Goal: Task Accomplishment & Management: Use online tool/utility

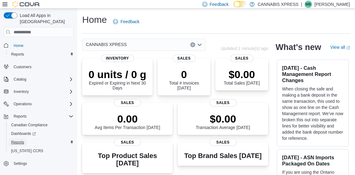
click at [20, 140] on span "Reports" at bounding box center [17, 142] width 13 height 5
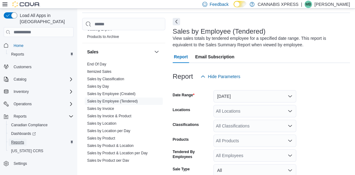
scroll to position [419, 0]
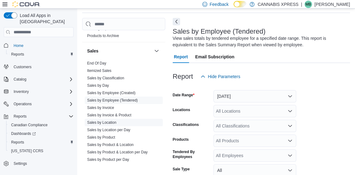
click at [105, 123] on link "Sales by Location" at bounding box center [101, 123] width 29 height 4
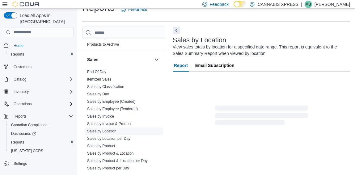
scroll to position [21, 0]
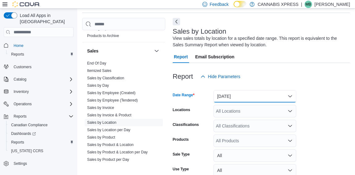
click at [275, 98] on button "Yesterday" at bounding box center [255, 96] width 83 height 12
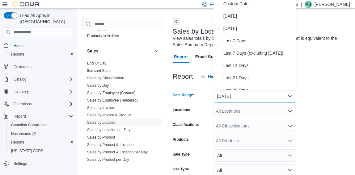
scroll to position [18, 0]
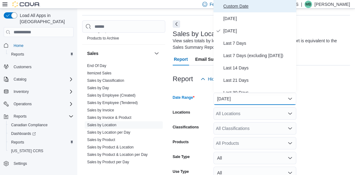
click at [244, 5] on span "Custom Date" at bounding box center [259, 5] width 71 height 7
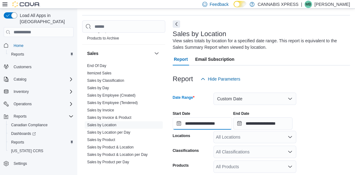
click at [198, 122] on input "**********" at bounding box center [202, 124] width 59 height 12
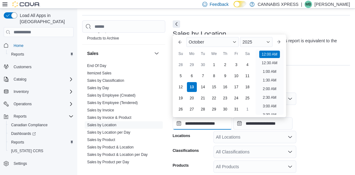
scroll to position [19, 0]
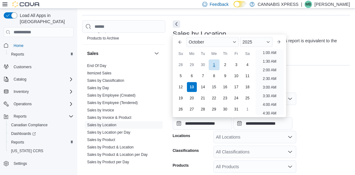
click at [214, 64] on div "1" at bounding box center [214, 65] width 11 height 11
type input "**********"
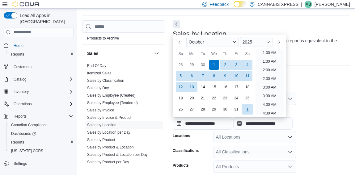
scroll to position [1, 0]
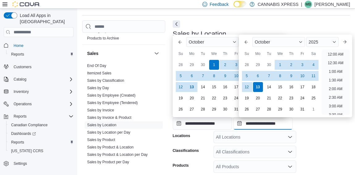
click at [256, 123] on input "**********" at bounding box center [263, 124] width 59 height 12
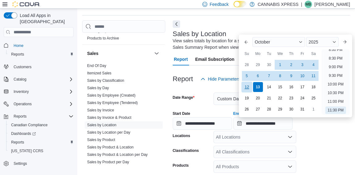
click at [246, 87] on div "12" at bounding box center [247, 87] width 11 height 11
type input "**********"
click at [323, 139] on form "**********" at bounding box center [262, 160] width 178 height 150
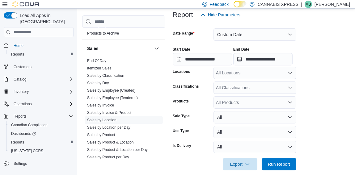
scroll to position [90, 0]
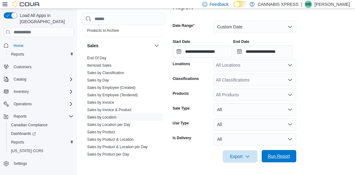
click at [281, 156] on span "Run Report" at bounding box center [279, 156] width 22 height 6
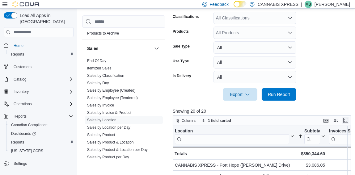
click at [349, 120] on button "Enter fullscreen" at bounding box center [345, 120] width 7 height 7
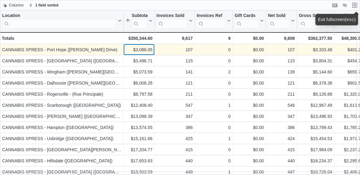
click at [129, 49] on div "$3,086.05" at bounding box center [139, 49] width 27 height 7
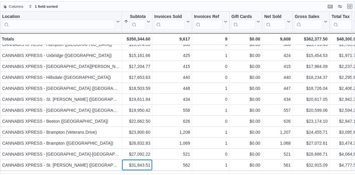
scroll to position [94, 0]
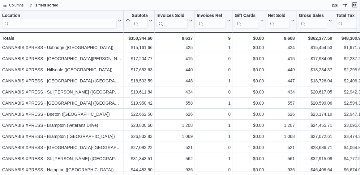
click at [355, 5] on button "Exit fullscreen" at bounding box center [354, 4] width 7 height 7
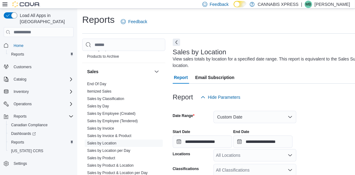
scroll to position [106, 0]
click at [113, 119] on link "Sales by Employee (Tendered)" at bounding box center [112, 121] width 51 height 4
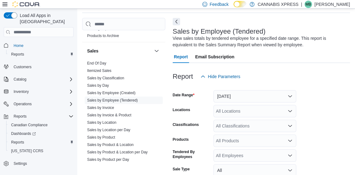
scroll to position [81, 0]
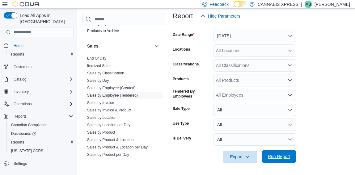
click at [278, 156] on span "Run Report" at bounding box center [279, 157] width 22 height 6
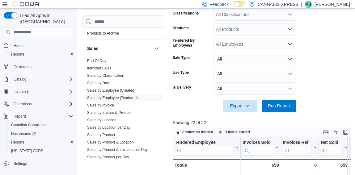
scroll to position [133, 0]
click at [350, 129] on button "Enter fullscreen" at bounding box center [345, 131] width 7 height 7
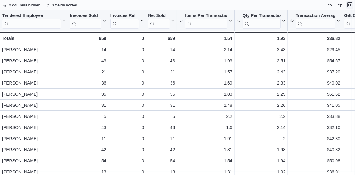
scroll to position [0, 0]
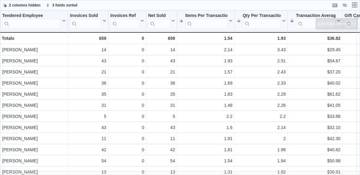
click at [355, 6] on button "Exit fullscreen" at bounding box center [354, 4] width 7 height 7
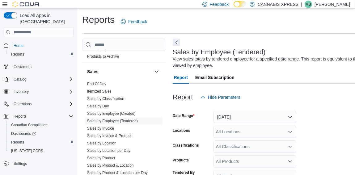
click at [340, 5] on p "Mike Barry" at bounding box center [333, 4] width 36 height 7
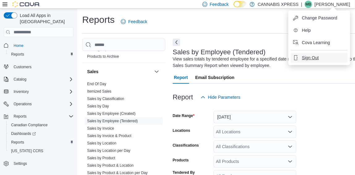
click at [306, 58] on span "Sign Out" at bounding box center [310, 58] width 17 height 6
